Goal: Communication & Community: Answer question/provide support

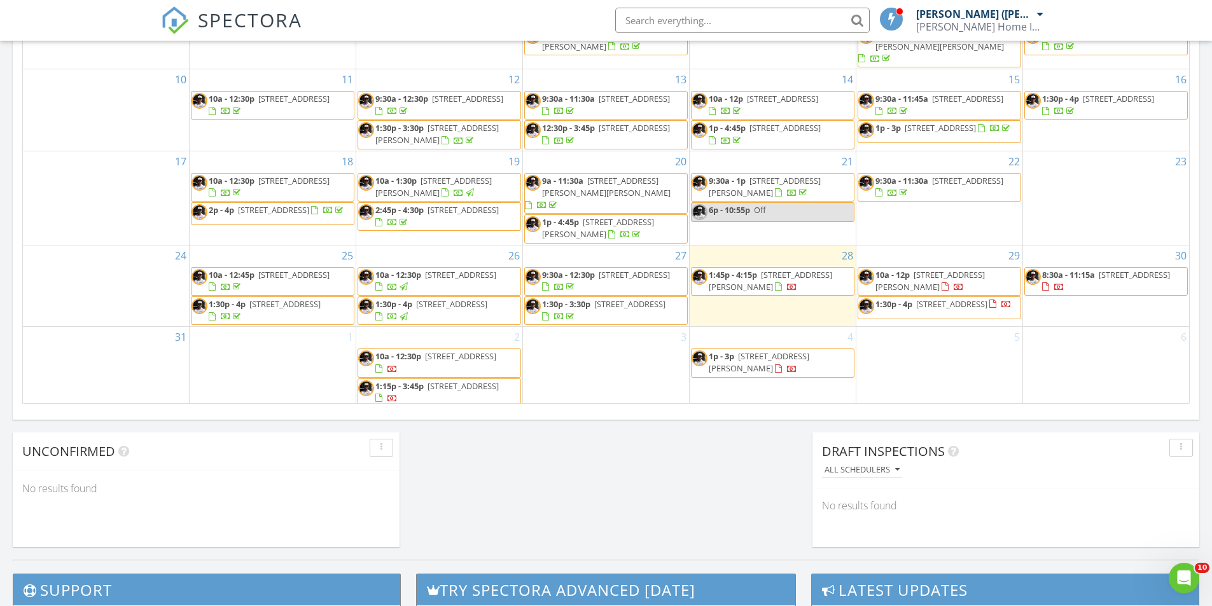
scroll to position [1178, 1232]
click at [458, 382] on span "3032 N Amber Dr, Buckeye 85396" at bounding box center [463, 386] width 71 height 11
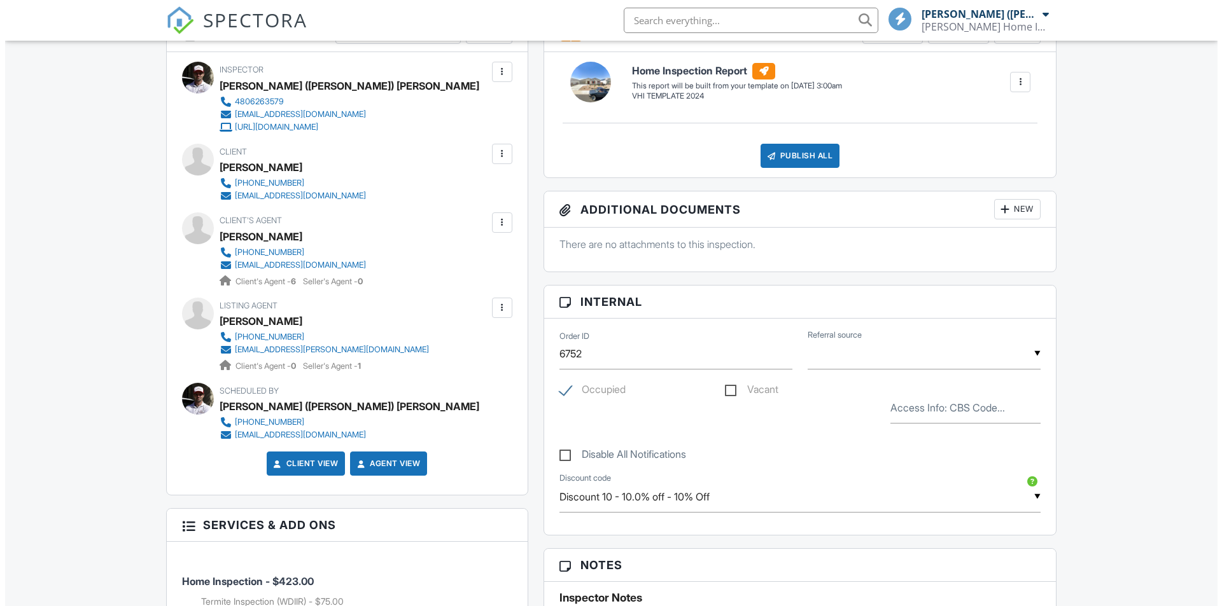
scroll to position [330, 0]
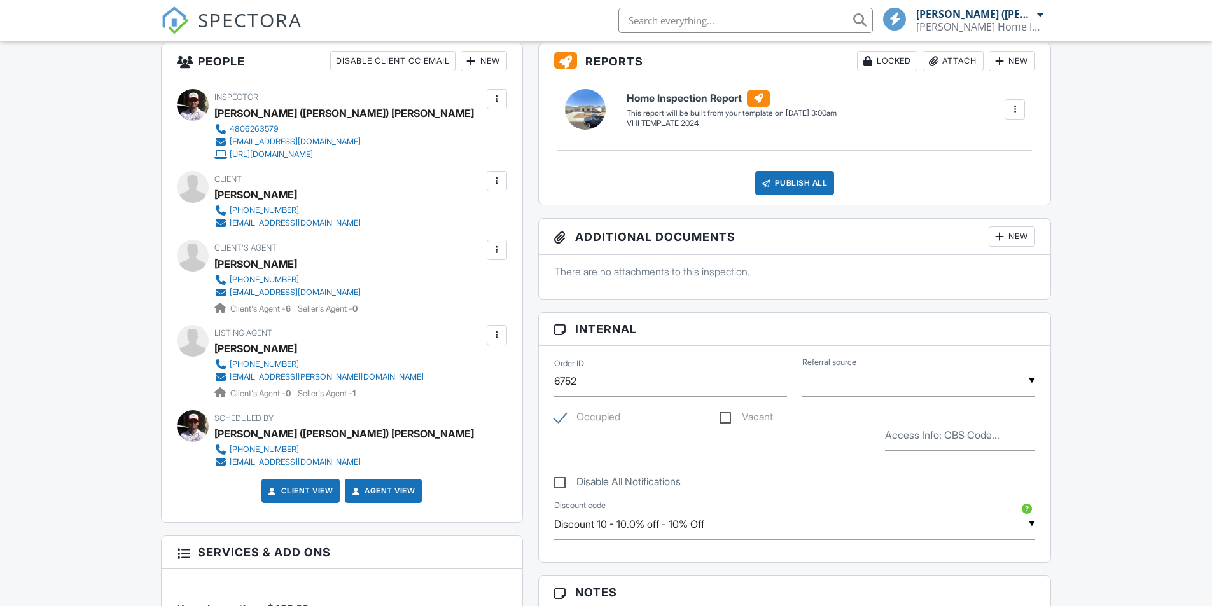
click at [493, 335] on div at bounding box center [497, 335] width 13 height 13
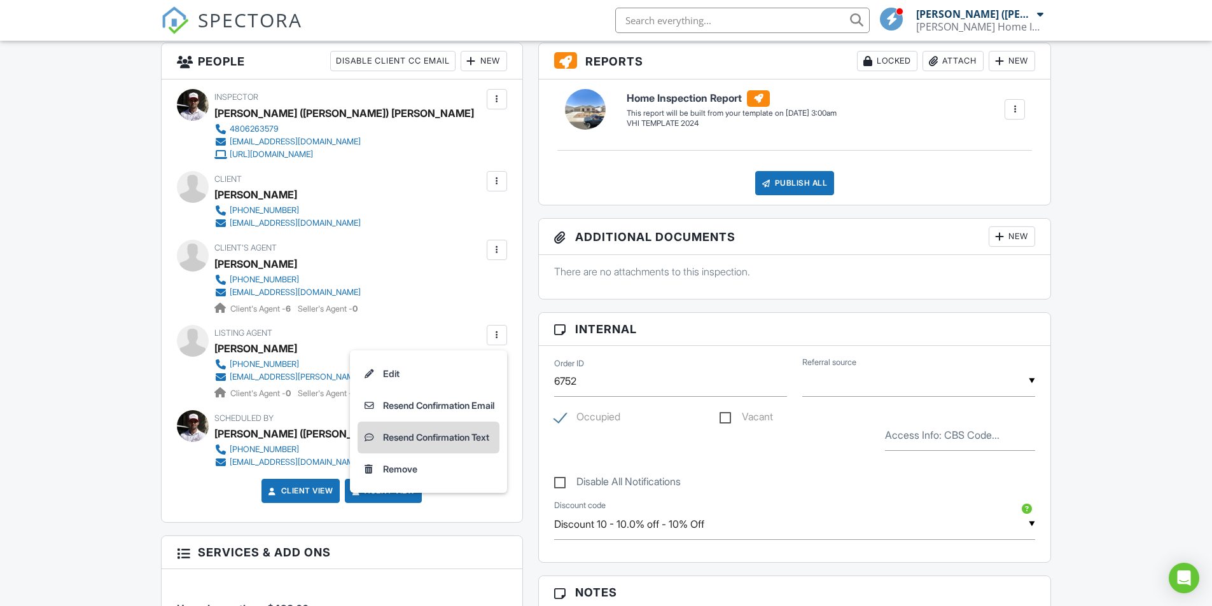
click at [424, 433] on li "Resend Confirmation Text" at bounding box center [429, 438] width 142 height 32
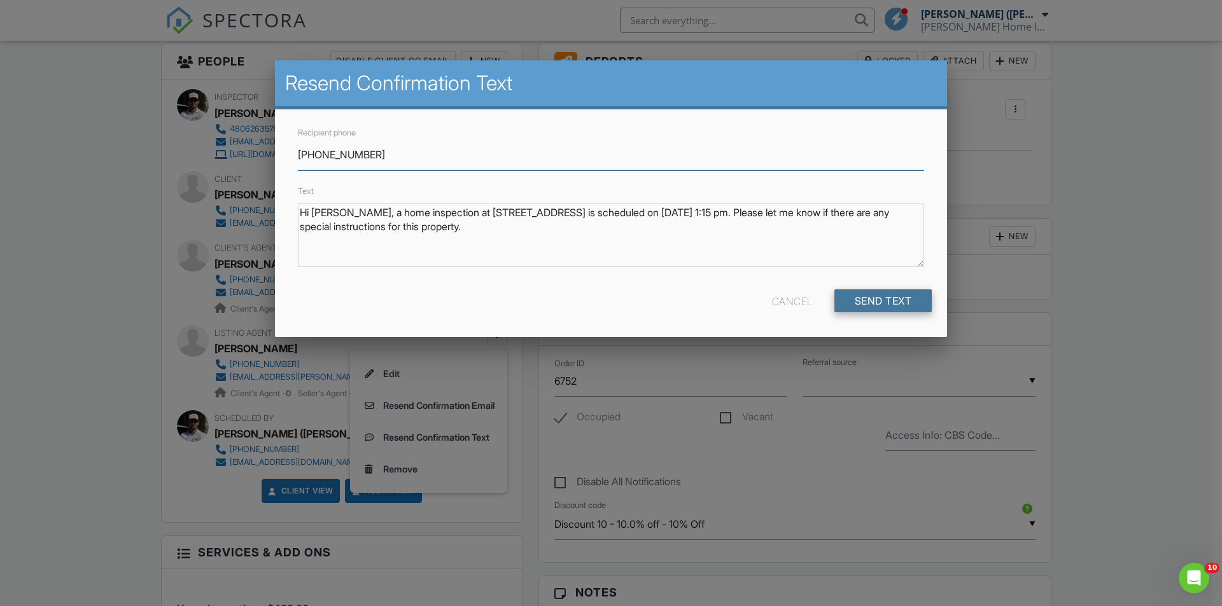
scroll to position [0, 0]
click at [874, 305] on input "Send Text" at bounding box center [883, 301] width 98 height 23
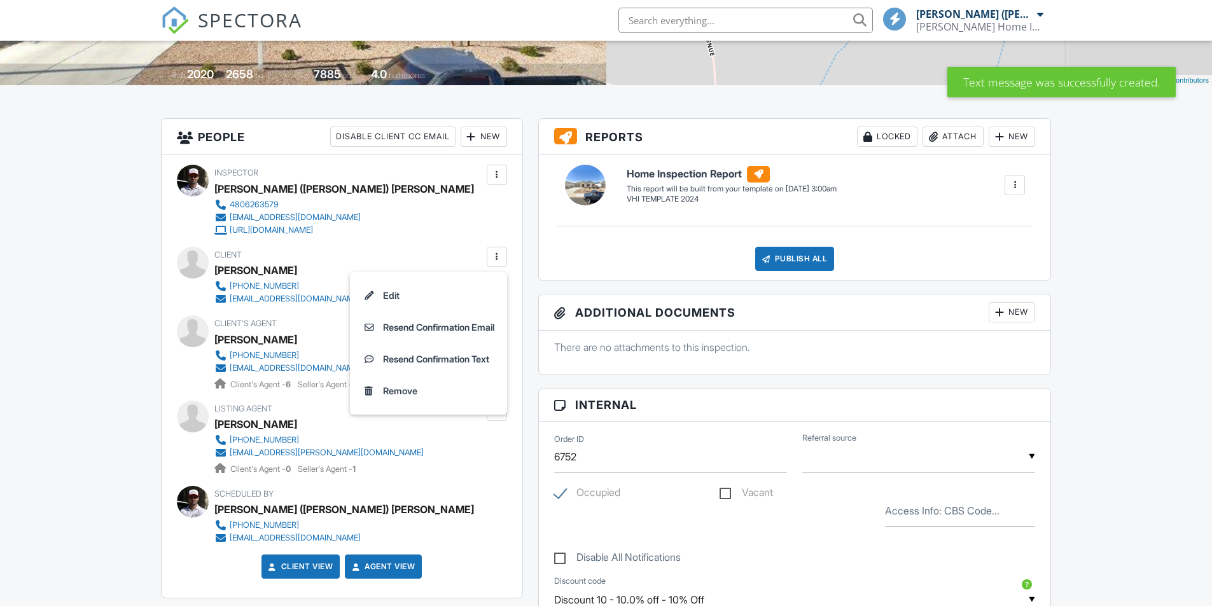
scroll to position [700, 0]
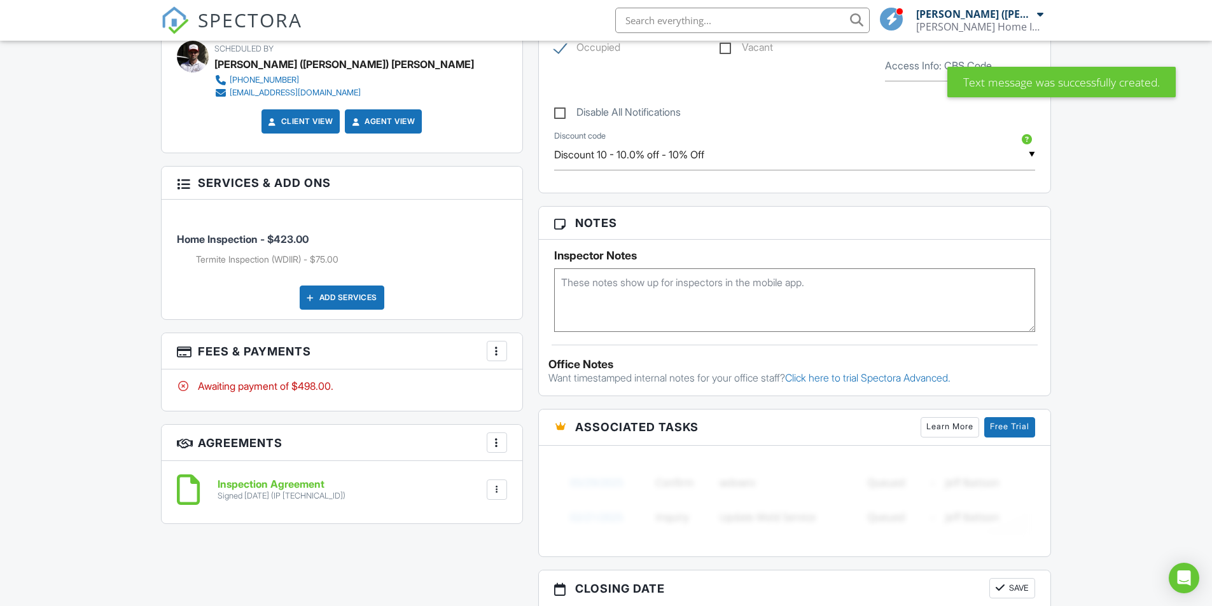
click at [133, 223] on div "Dashboard Templates Contacts Metrics Automations Settings Inspections Support C…" at bounding box center [606, 266] width 1212 height 1851
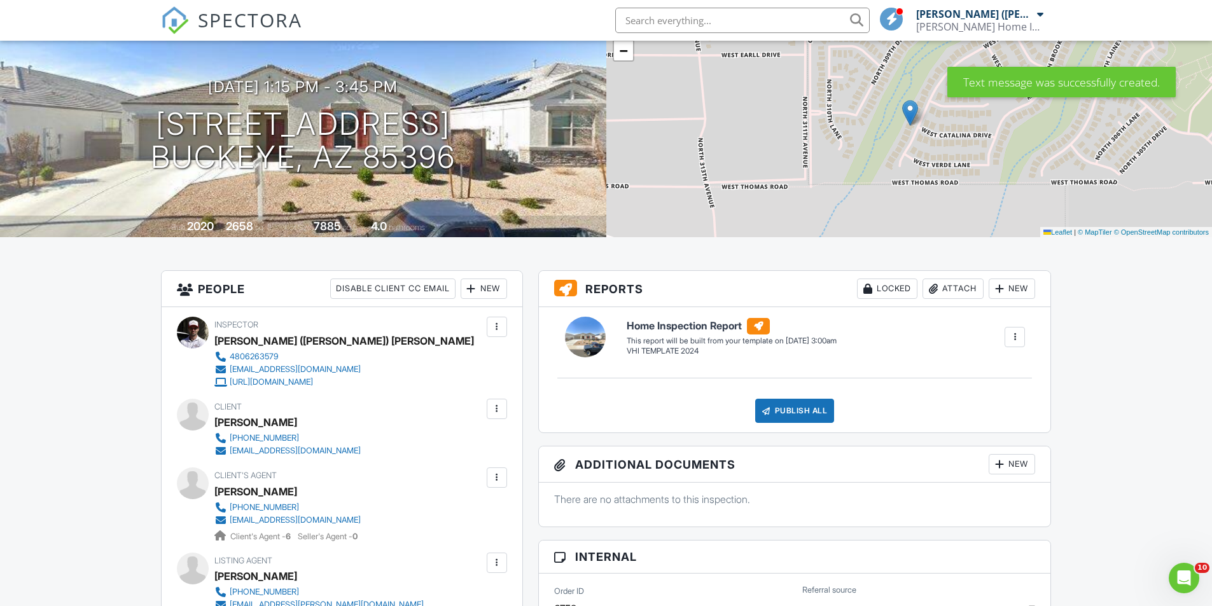
scroll to position [64, 0]
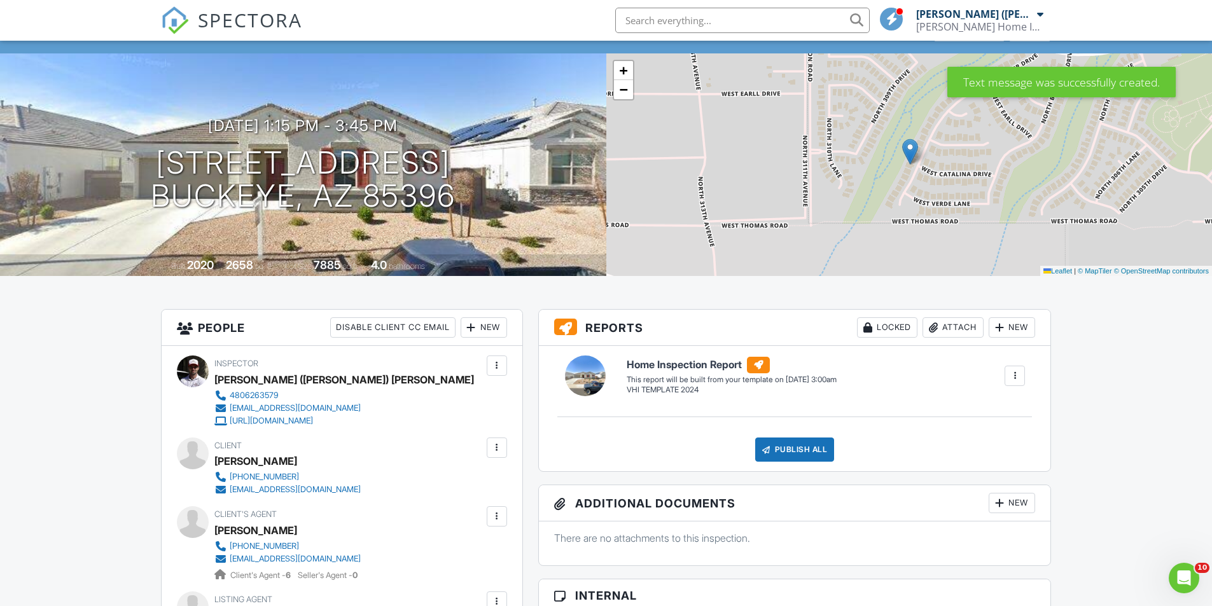
click at [232, 20] on span "SPECTORA" at bounding box center [250, 19] width 104 height 27
